Goal: Communication & Community: Ask a question

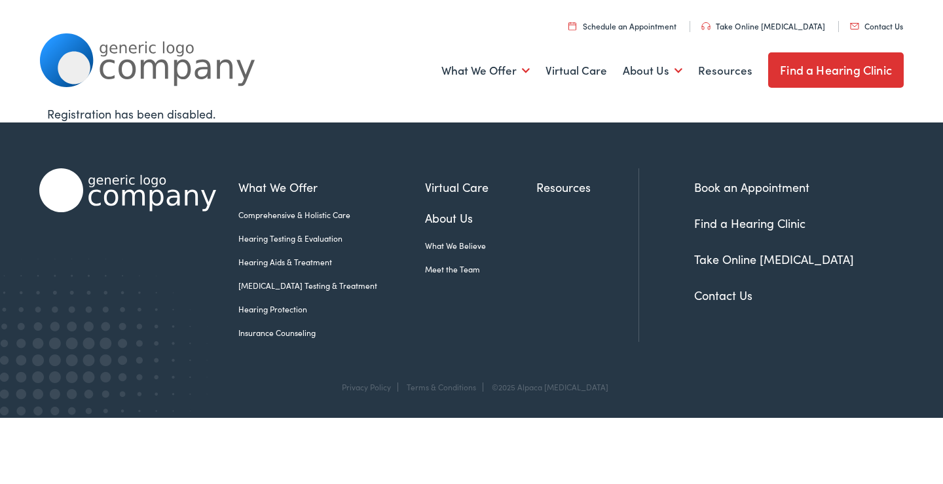
click at [850, 20] on link "Contact Us" at bounding box center [876, 25] width 53 height 11
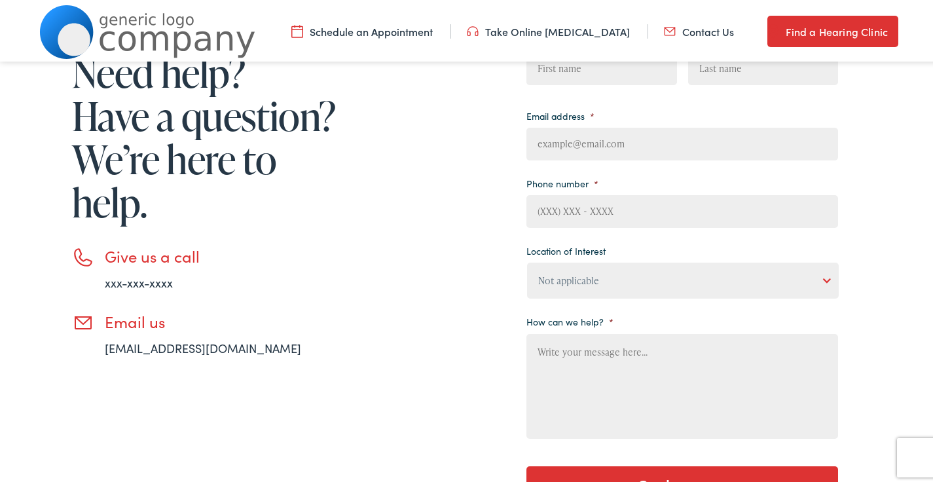
scroll to position [218, 0]
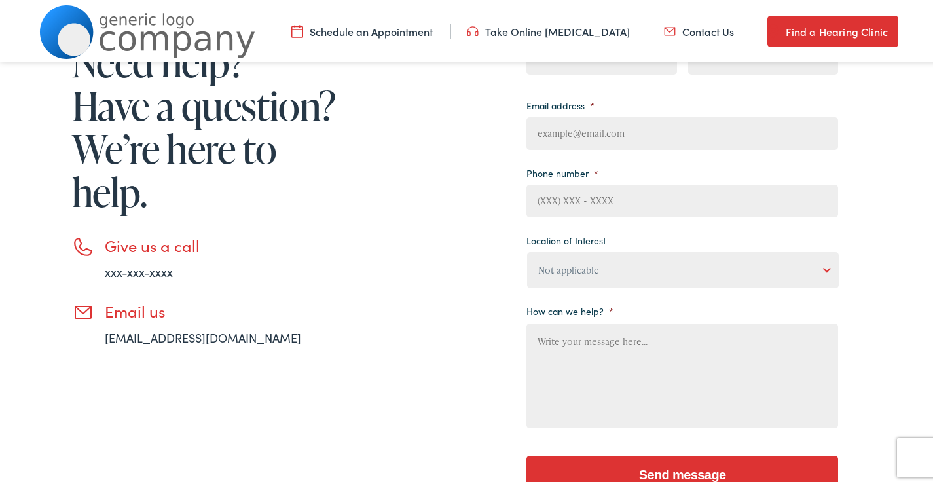
drag, startPoint x: 591, startPoint y: 56, endPoint x: 570, endPoint y: 65, distance: 22.6
click at [591, 56] on nav "Menu Close Schedule an Appointment Take Online Hearing Test Contact Us Find a H…" at bounding box center [471, 29] width 943 height 59
click at [577, 67] on input "First" at bounding box center [601, 55] width 150 height 33
type input "Lyn"
type input "Sutton"
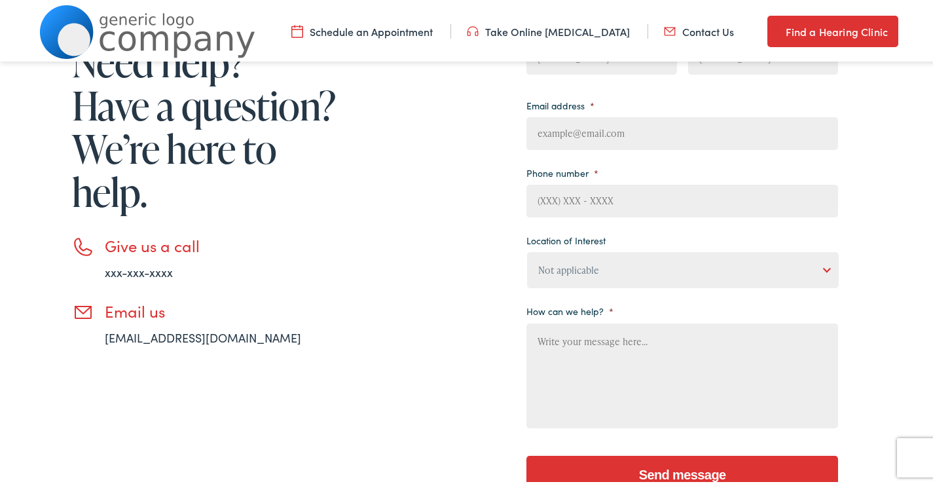
type input "lyn.sutton@system4cleans.com"
type input "8653507435"
click at [644, 367] on textarea "How can we help? *" at bounding box center [682, 373] width 312 height 105
paste textarea "Hi, Are you interested in a no-obligation cleaning quote for your business? Oth…"
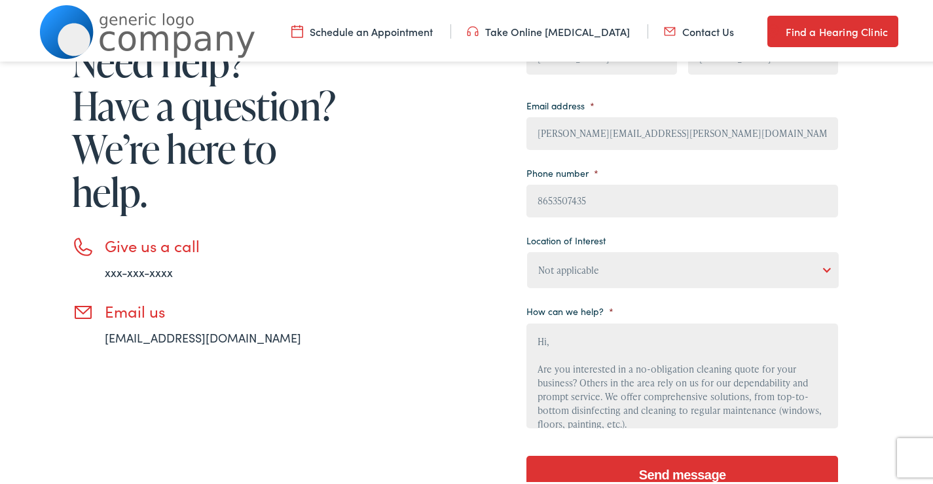
scroll to position [181, 0]
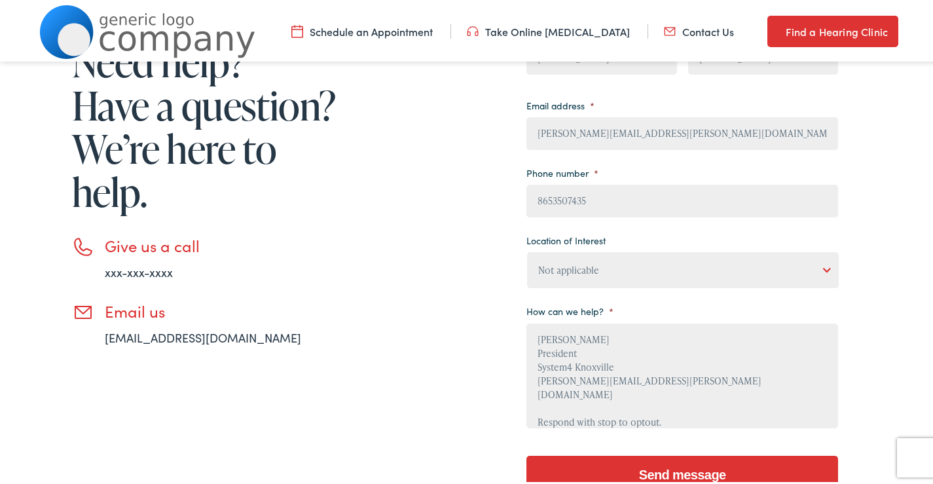
type textarea "Hi, Are you interested in a no-obligation cleaning quote for your business? Oth…"
click at [627, 261] on select "Not applicable Estes Audiology, Seguin Estes Audiology, San Antonio Estes Audio…" at bounding box center [683, 267] width 312 height 36
select select "Scallan Hearing, Seigen"
click at [527, 249] on select "Not applicable Estes Audiology, Seguin Estes Audiology, San Antonio Estes Audio…" at bounding box center [683, 267] width 312 height 36
click at [652, 460] on input "Send message" at bounding box center [682, 472] width 312 height 39
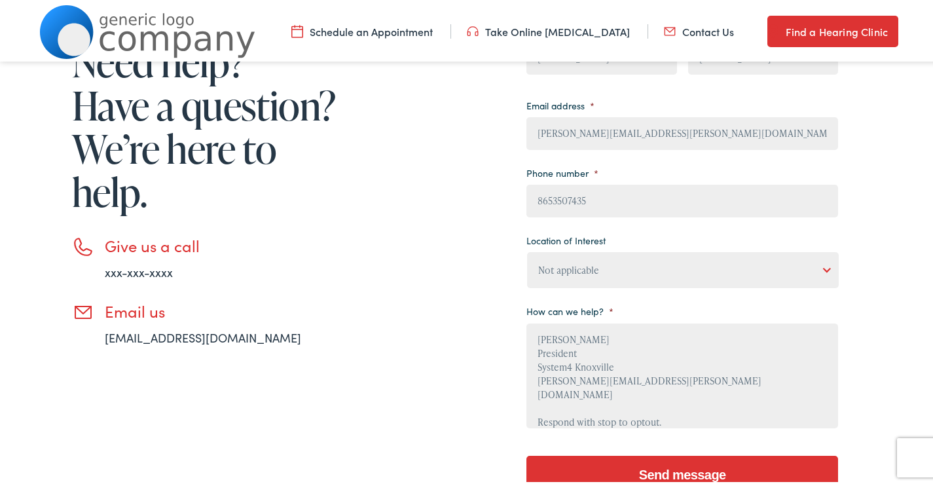
click at [688, 467] on input "Send message" at bounding box center [682, 472] width 312 height 39
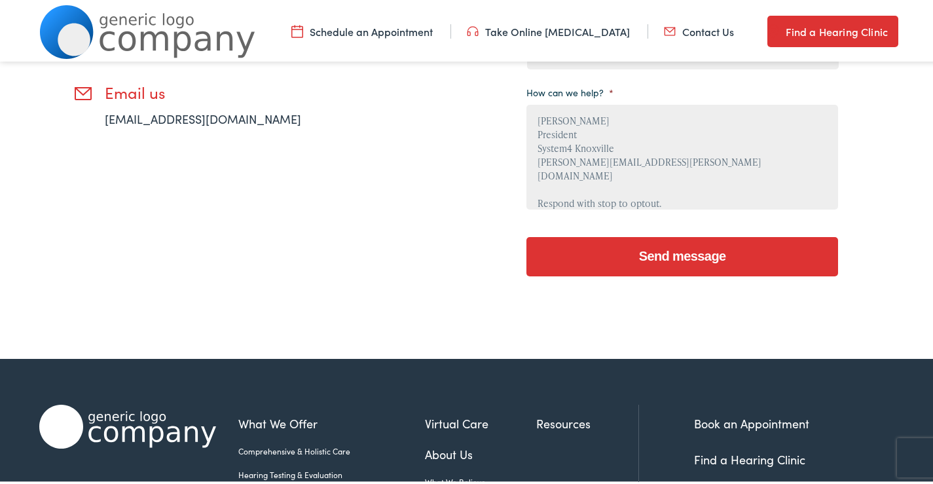
click at [657, 258] on input "Send message" at bounding box center [682, 253] width 312 height 39
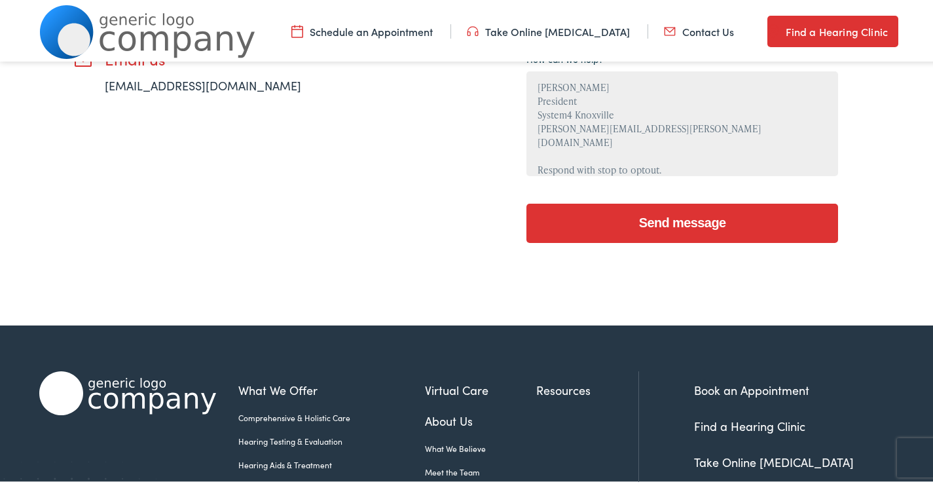
scroll to position [604, 0]
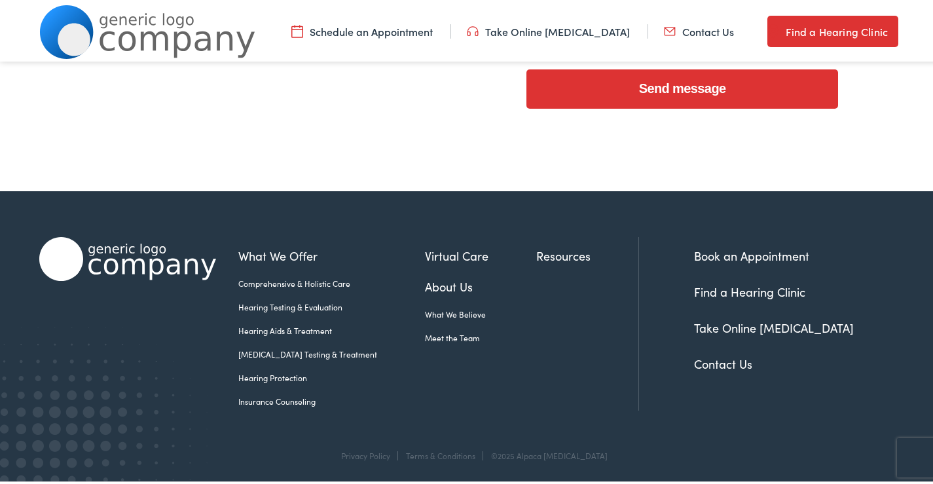
click at [725, 92] on input "Send message" at bounding box center [682, 86] width 312 height 39
click at [711, 92] on input "Send message" at bounding box center [682, 86] width 312 height 39
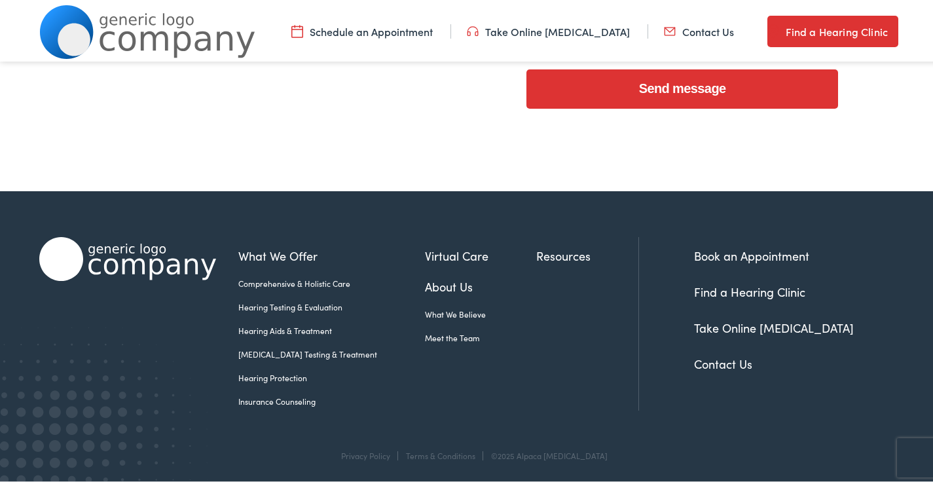
click at [709, 92] on input "Send message" at bounding box center [682, 86] width 312 height 39
click at [706, 92] on input "Send message" at bounding box center [682, 86] width 312 height 39
click at [700, 91] on input "Send message" at bounding box center [682, 86] width 312 height 39
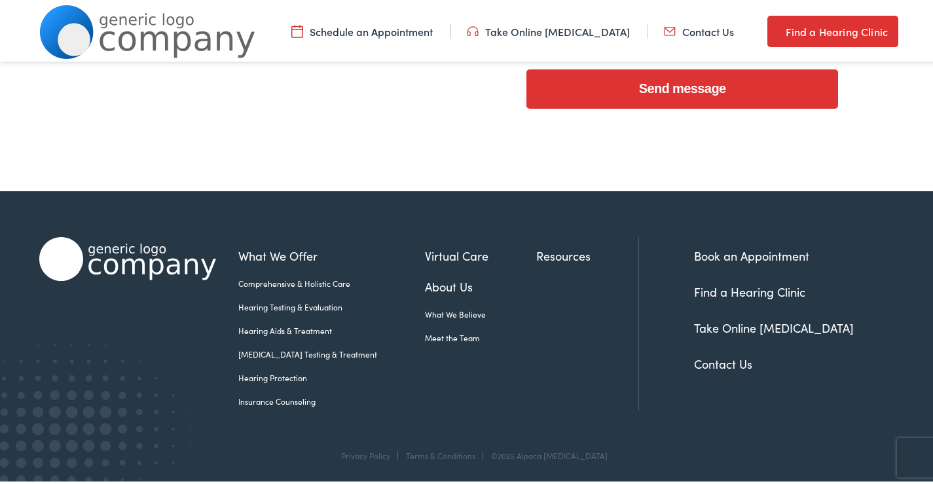
click at [694, 89] on input "Send message" at bounding box center [682, 86] width 312 height 39
click at [693, 88] on input "Send message" at bounding box center [682, 86] width 312 height 39
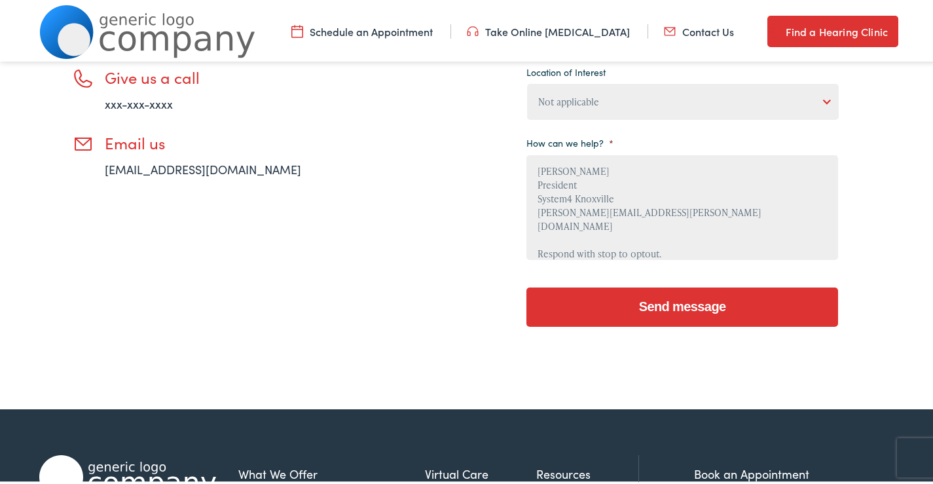
click at [619, 289] on input "Send message" at bounding box center [682, 304] width 312 height 39
click at [620, 289] on input "Send message" at bounding box center [682, 304] width 312 height 39
click at [629, 291] on input "Send message" at bounding box center [682, 304] width 312 height 39
click at [634, 293] on input "Send message" at bounding box center [682, 304] width 312 height 39
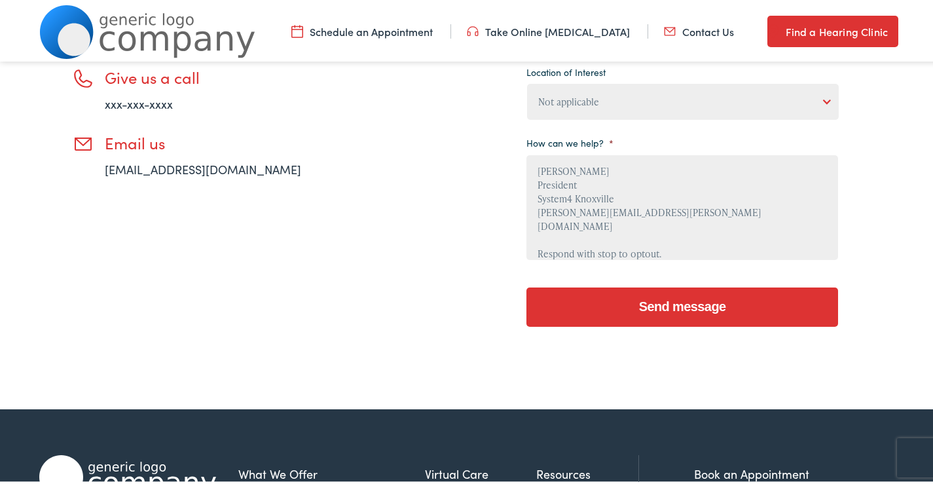
click at [655, 301] on input "Send message" at bounding box center [682, 304] width 312 height 39
click at [657, 301] on input "Send message" at bounding box center [682, 304] width 312 height 39
click at [658, 301] on input "Send message" at bounding box center [682, 304] width 312 height 39
drag, startPoint x: 658, startPoint y: 301, endPoint x: 643, endPoint y: 277, distance: 28.0
click at [658, 300] on input "Send message" at bounding box center [682, 304] width 312 height 39
